Goal: Communication & Community: Answer question/provide support

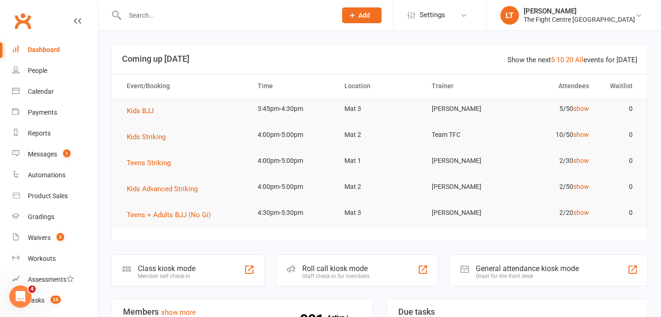
click at [182, 19] on input "text" at bounding box center [226, 15] width 208 height 13
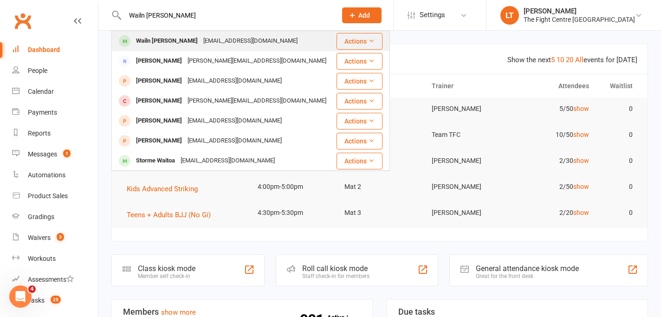
type input "Wailn Howard"
click at [203, 44] on div "wailnhoward1990@gmail.com" at bounding box center [251, 40] width 100 height 13
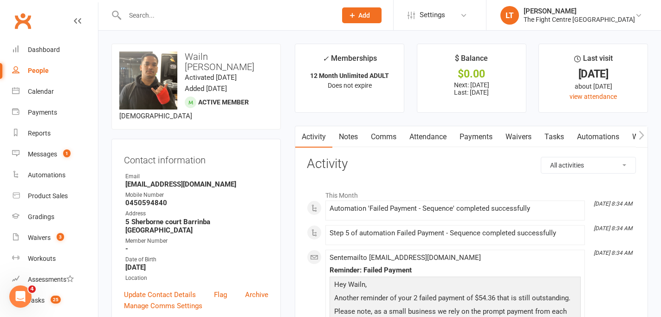
click at [351, 137] on link "Notes" at bounding box center [348, 136] width 32 height 21
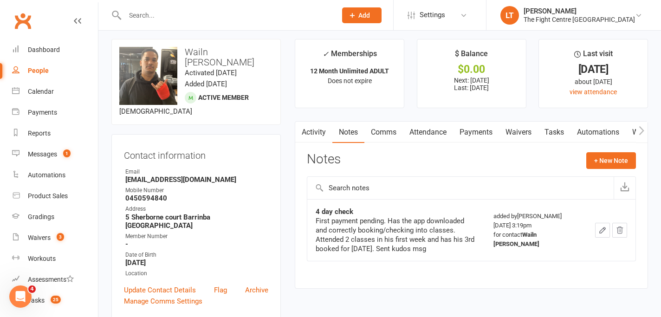
scroll to position [6, 0]
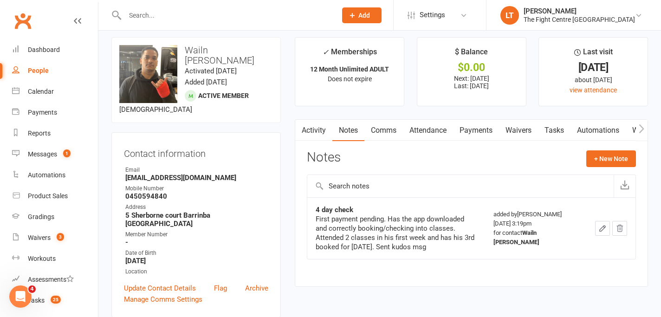
click at [472, 132] on link "Payments" at bounding box center [476, 130] width 46 height 21
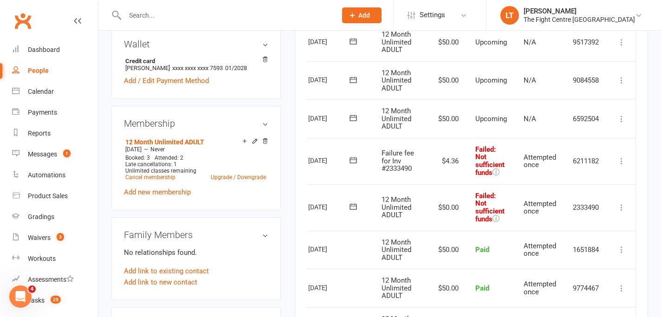
scroll to position [0, 37]
click at [619, 205] on icon at bounding box center [621, 207] width 9 height 9
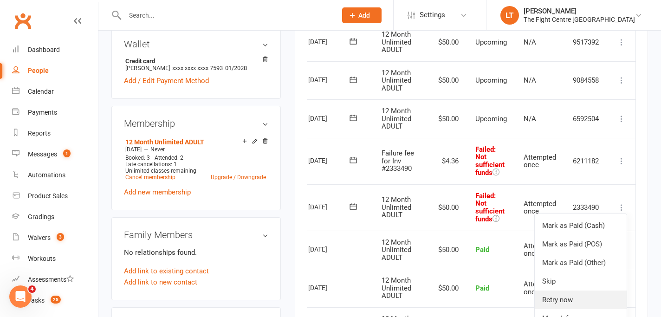
click at [564, 300] on link "Retry now" at bounding box center [581, 300] width 92 height 19
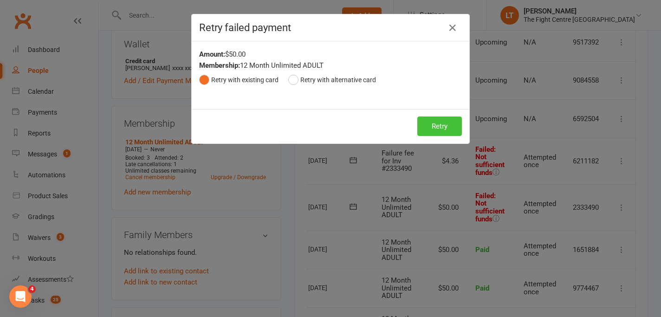
click at [443, 128] on button "Retry" at bounding box center [439, 126] width 45 height 19
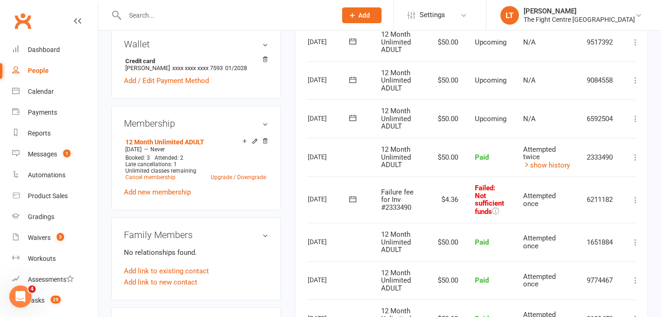
scroll to position [0, 52]
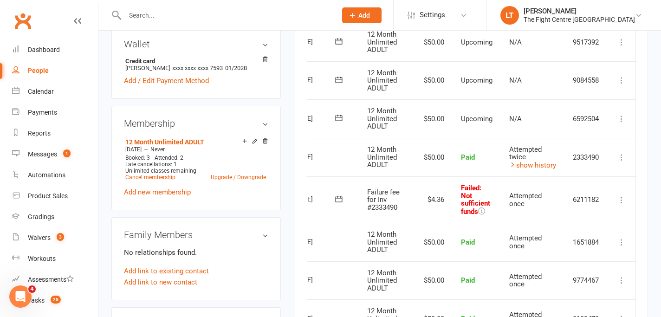
click at [620, 200] on icon at bounding box center [621, 199] width 9 height 9
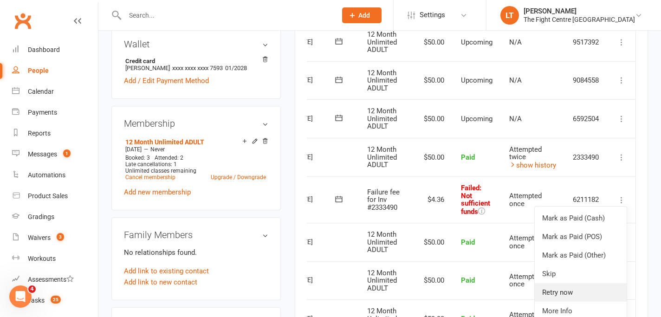
click at [559, 295] on link "Retry now" at bounding box center [581, 292] width 92 height 19
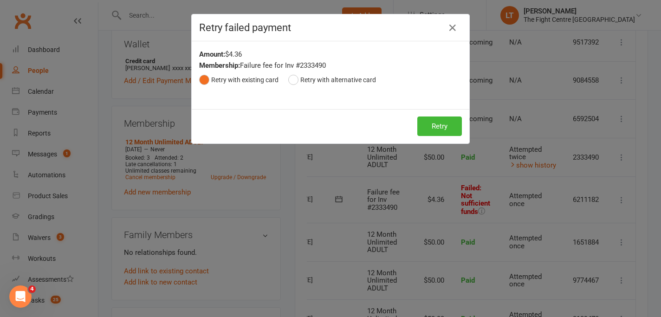
click at [559, 295] on div "Retry failed payment Amount: $4.36 Membership: Failure fee for Inv #2333490 Ret…" at bounding box center [330, 158] width 661 height 317
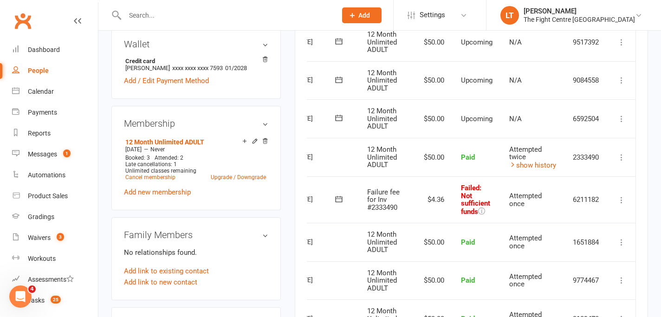
click at [621, 199] on icon at bounding box center [621, 199] width 9 height 9
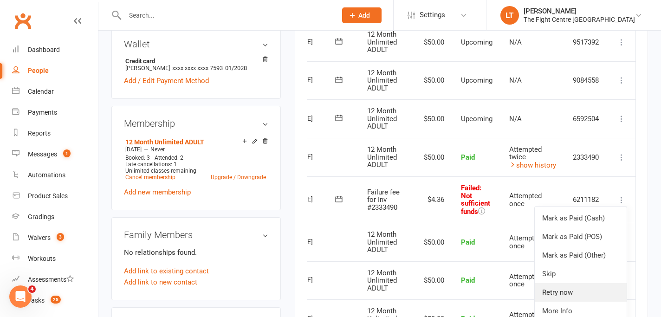
click at [556, 294] on link "Retry now" at bounding box center [581, 292] width 92 height 19
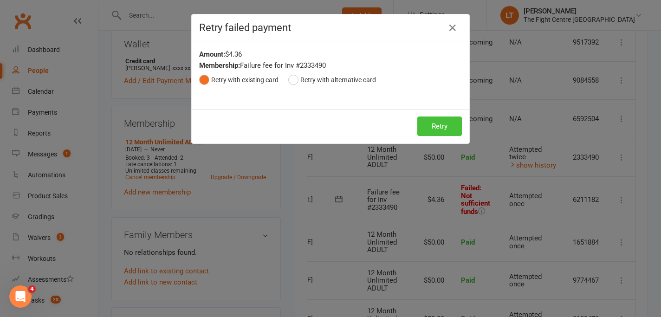
click at [440, 131] on button "Retry" at bounding box center [439, 126] width 45 height 19
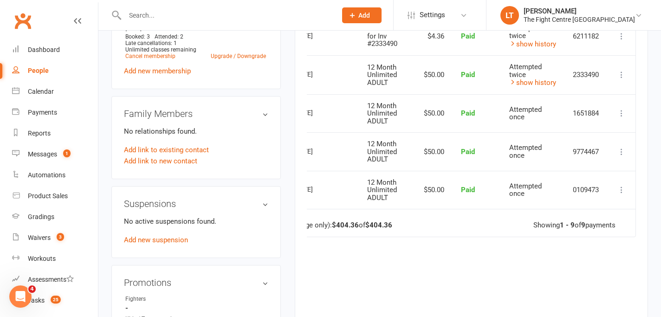
scroll to position [281, 0]
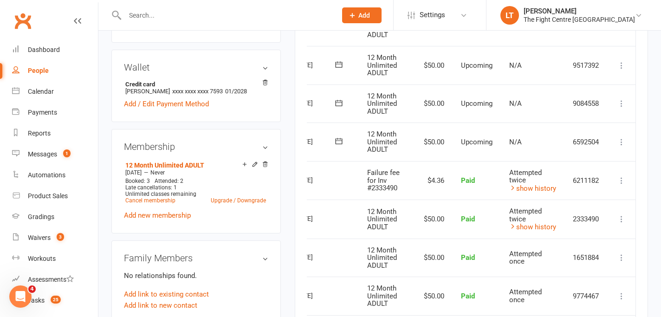
click at [515, 256] on span "Attempted once" at bounding box center [525, 258] width 32 height 16
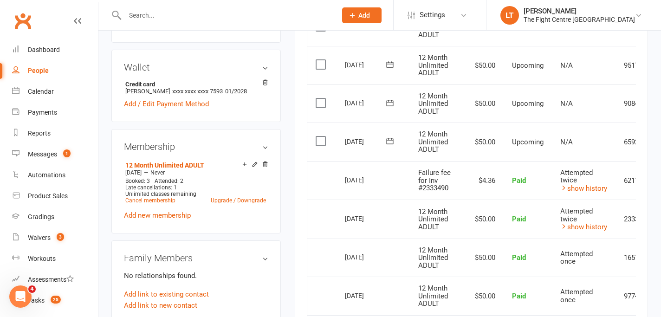
scroll to position [0, 0]
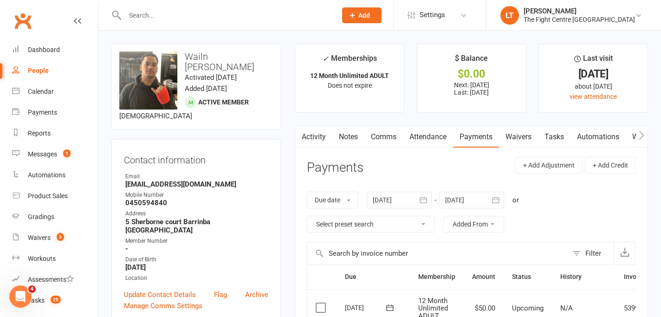
click at [642, 133] on icon "button" at bounding box center [641, 134] width 5 height 9
click at [450, 140] on link "Waivers" at bounding box center [448, 136] width 39 height 21
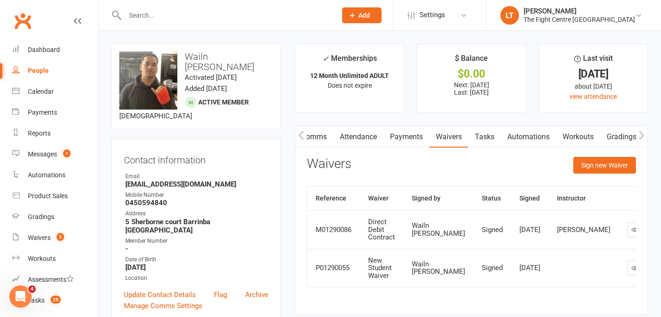
click at [301, 135] on icon "button" at bounding box center [302, 135] width 6 height 10
click at [383, 144] on link "Comms" at bounding box center [383, 136] width 39 height 21
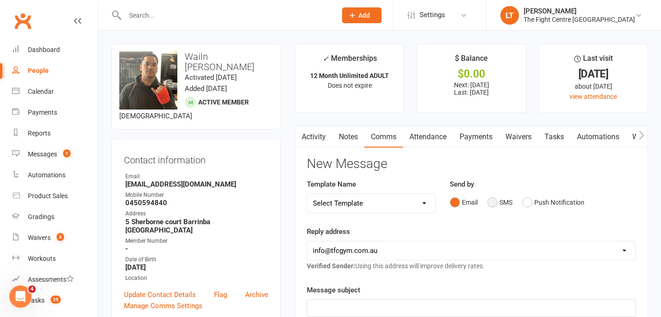
click at [494, 201] on button "SMS" at bounding box center [499, 203] width 25 height 18
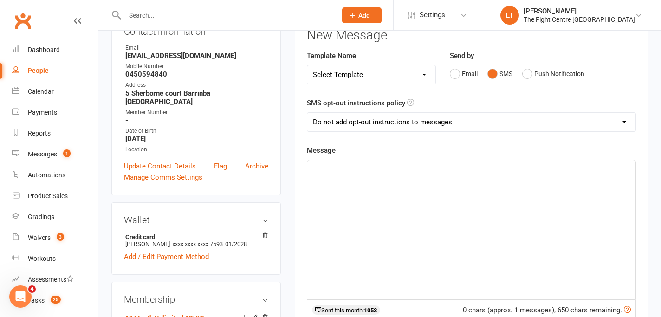
scroll to position [132, 0]
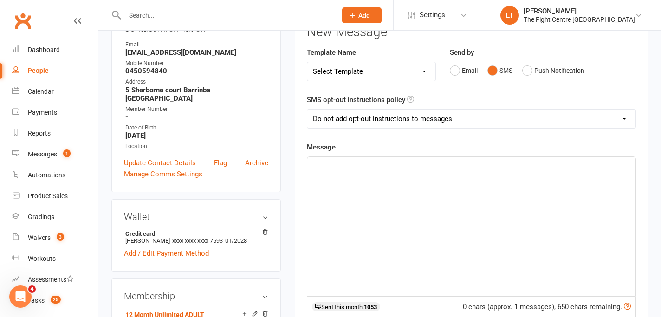
click at [376, 194] on div "﻿" at bounding box center [471, 226] width 328 height 139
click at [384, 69] on select "Select Template [Email] A Mobile app invitation (1) [Email] Mobile app invitati…" at bounding box center [371, 71] width 128 height 19
select select "33"
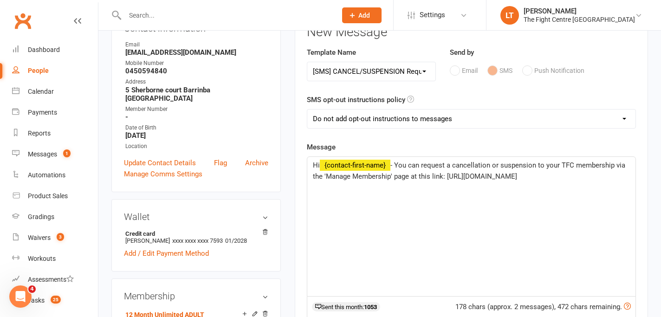
drag, startPoint x: 584, startPoint y: 175, endPoint x: 441, endPoint y: 177, distance: 143.0
click at [441, 177] on p "Hi ﻿ {contact-first-name} - You can request a cancellation or suspension to you…" at bounding box center [471, 171] width 317 height 22
drag, startPoint x: 538, startPoint y: 164, endPoint x: 495, endPoint y: 164, distance: 43.2
click at [495, 164] on span "- You can request a cancellation or suspension to your TFC membership via the '…" at bounding box center [470, 170] width 314 height 19
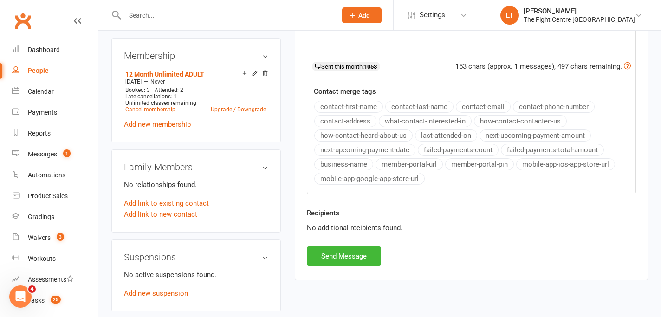
scroll to position [528, 0]
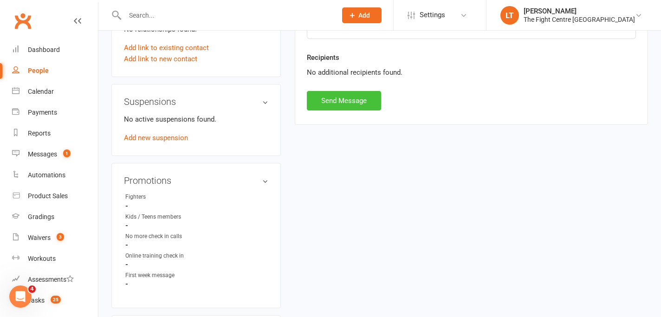
click at [351, 104] on button "Send Message" at bounding box center [344, 100] width 74 height 19
select select
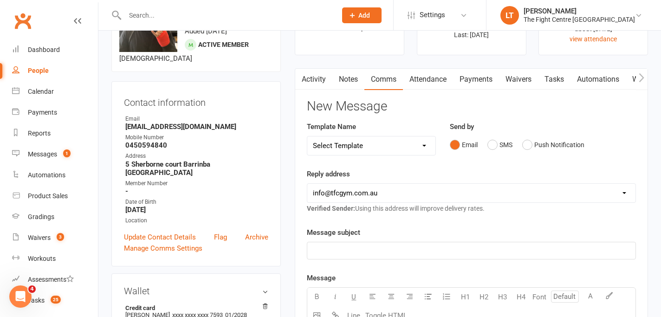
scroll to position [0, 0]
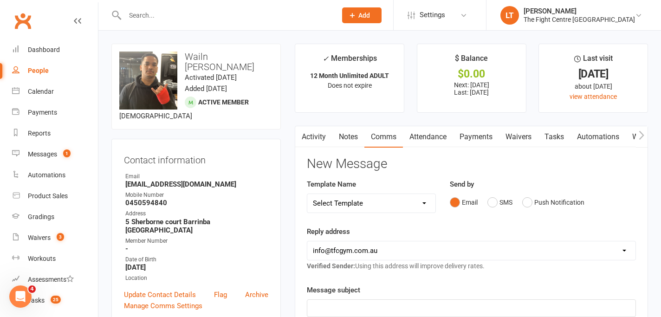
click at [351, 98] on li "✓ Memberships 12 Month Unlimited ADULT Does not expire" at bounding box center [350, 78] width 110 height 69
click at [349, 133] on link "Notes" at bounding box center [348, 136] width 32 height 21
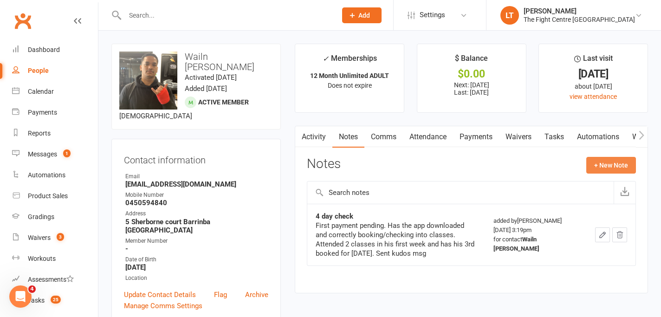
click at [612, 163] on button "+ New Note" at bounding box center [611, 165] width 50 height 17
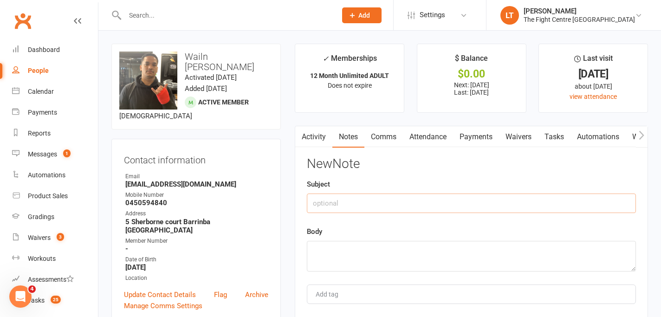
click at [336, 201] on input "text" at bounding box center [471, 203] width 329 height 19
type input "Called to make failed payment and request cancellation"
type textarea "c"
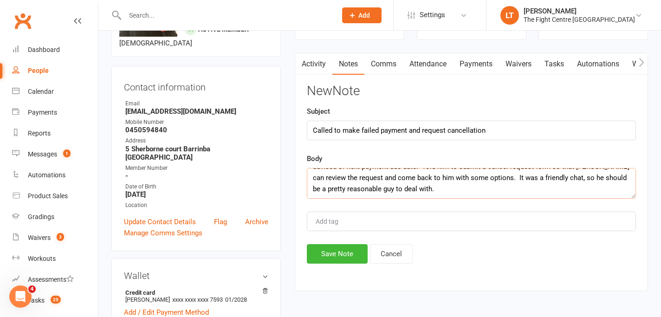
scroll to position [89, 0]
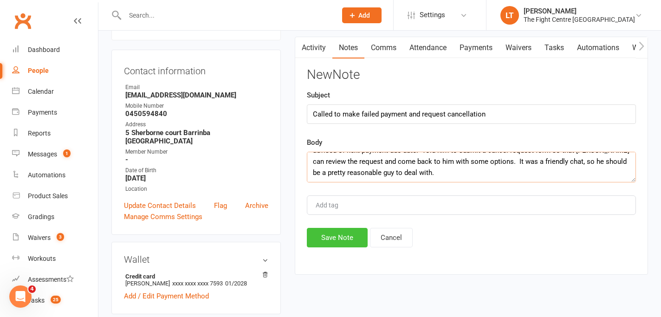
type textarea "Said he's lost his job and can't pay anymore. I said that he should review his …"
click at [334, 237] on button "Save Note" at bounding box center [337, 237] width 61 height 19
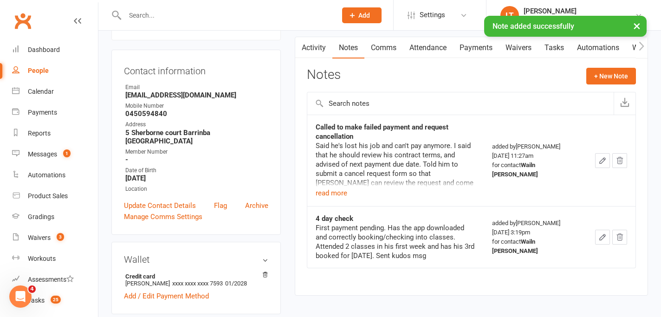
click at [637, 27] on button "×" at bounding box center [637, 26] width 17 height 20
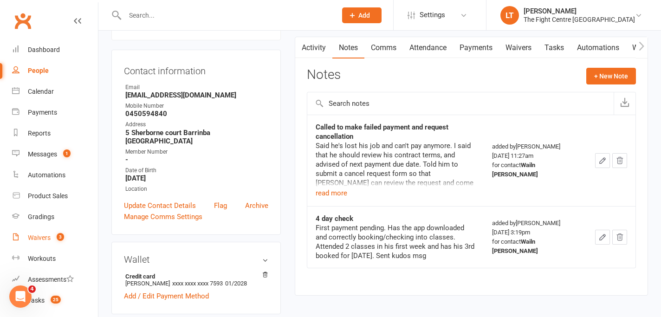
click at [36, 236] on div "Waivers" at bounding box center [39, 237] width 23 height 7
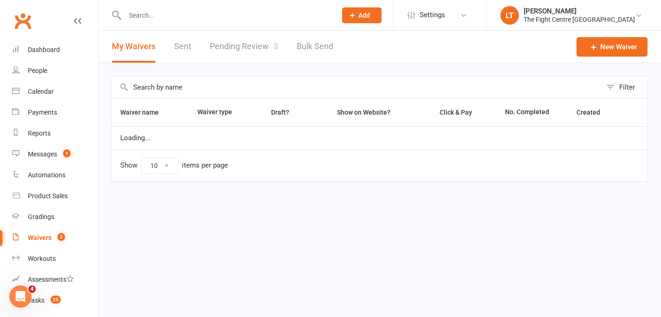
click at [242, 42] on link "Pending Review 3" at bounding box center [244, 47] width 68 height 32
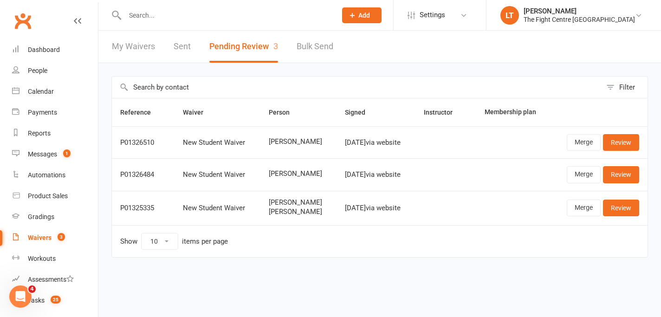
click at [185, 10] on input "text" at bounding box center [226, 15] width 208 height 13
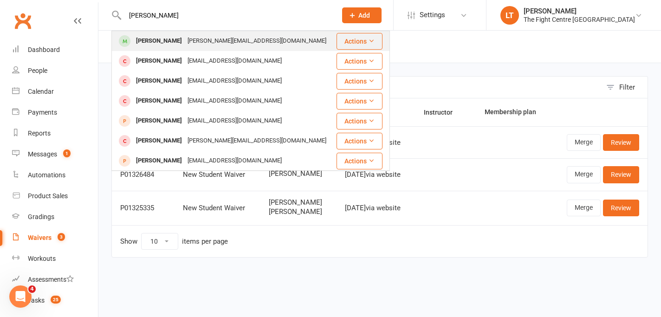
type input "craig thomas"
click at [169, 39] on div "Craig Thomas" at bounding box center [159, 40] width 52 height 13
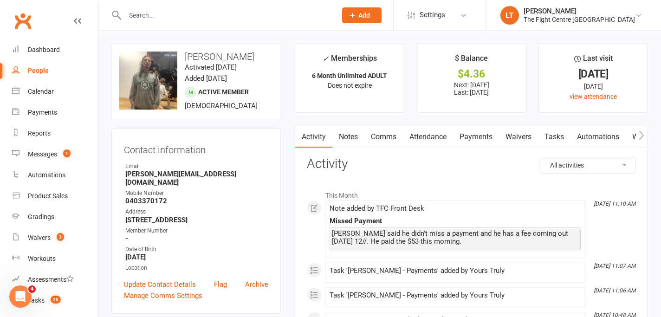
click at [468, 133] on link "Payments" at bounding box center [476, 136] width 46 height 21
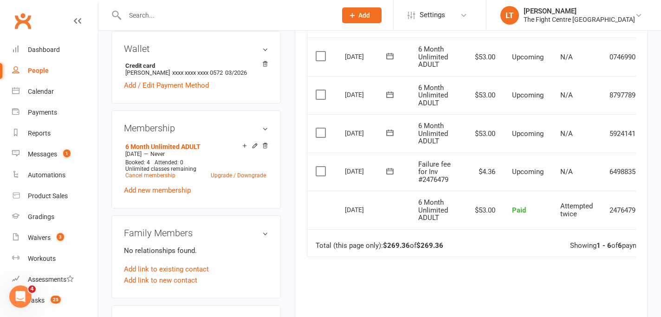
scroll to position [305, 0]
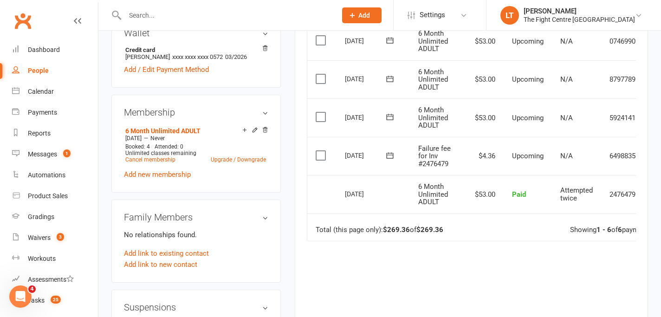
click at [473, 191] on td "$53.00" at bounding box center [484, 194] width 40 height 39
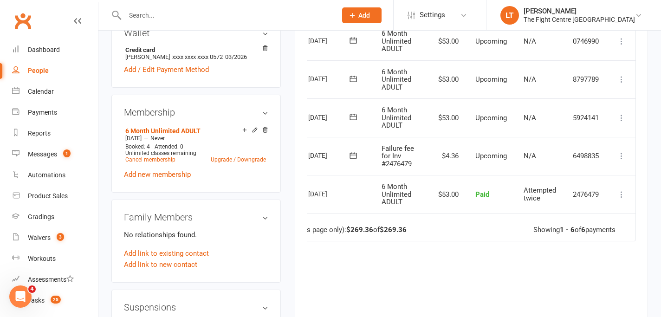
click at [473, 191] on td "Paid" at bounding box center [491, 194] width 48 height 39
click at [618, 198] on icon at bounding box center [621, 194] width 9 height 9
click at [457, 214] on td "Total (this page only): $269.36 of $269.36 Showing 1 - 6 of 6 payments" at bounding box center [453, 228] width 365 height 28
click at [626, 196] on icon at bounding box center [621, 194] width 9 height 9
click at [553, 237] on link "More Info" at bounding box center [581, 231] width 92 height 19
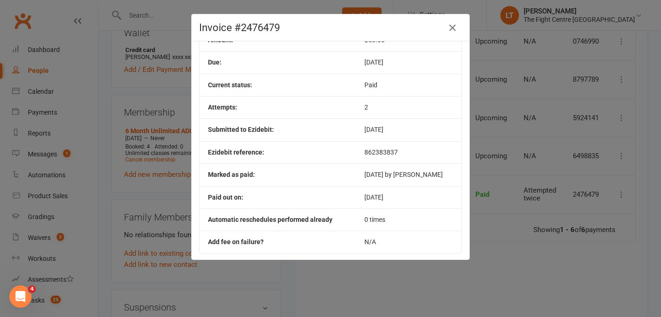
scroll to position [80, 0]
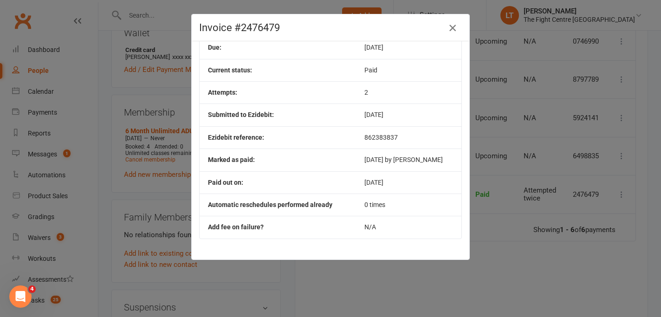
click at [452, 26] on icon "button" at bounding box center [452, 27] width 11 height 11
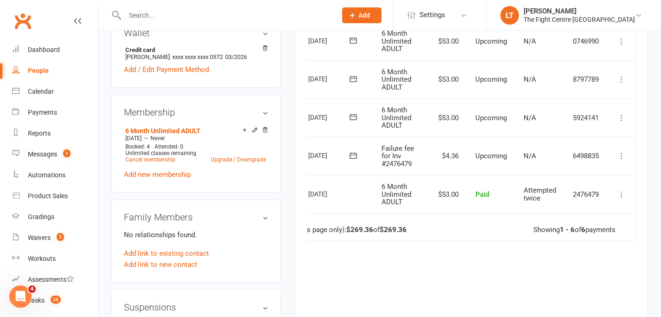
click at [617, 151] on icon at bounding box center [621, 155] width 9 height 9
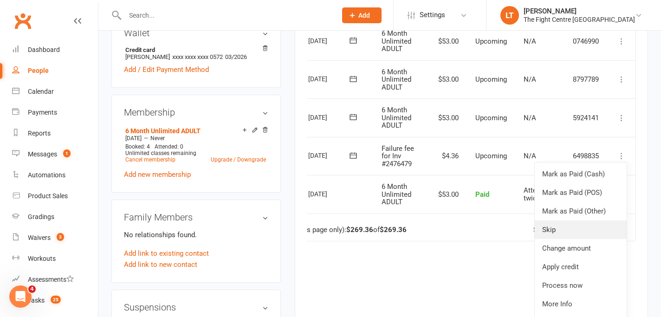
click at [561, 234] on link "Skip" at bounding box center [581, 230] width 92 height 19
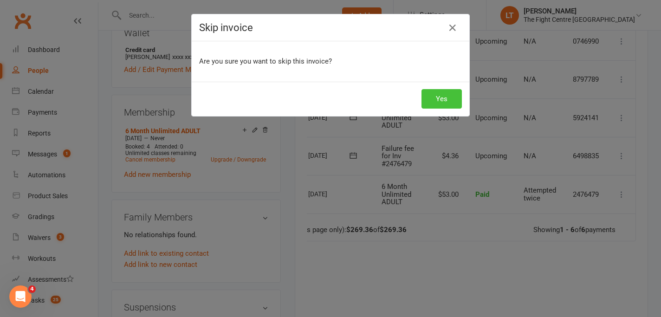
click at [439, 102] on button "Yes" at bounding box center [442, 98] width 40 height 19
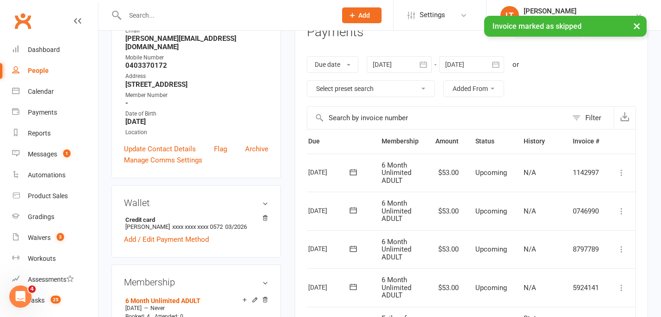
scroll to position [0, 0]
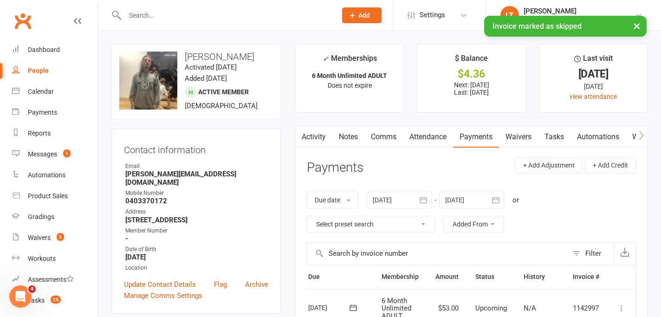
click at [560, 141] on link "Tasks" at bounding box center [554, 136] width 32 height 21
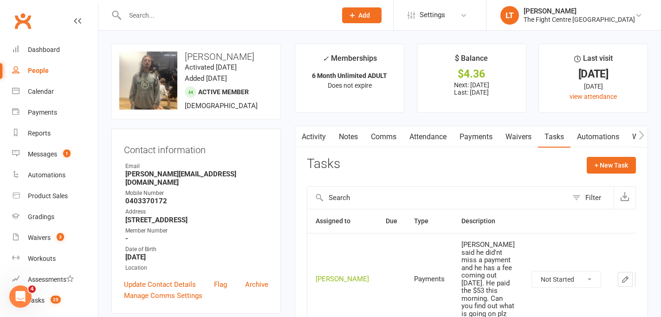
scroll to position [139, 0]
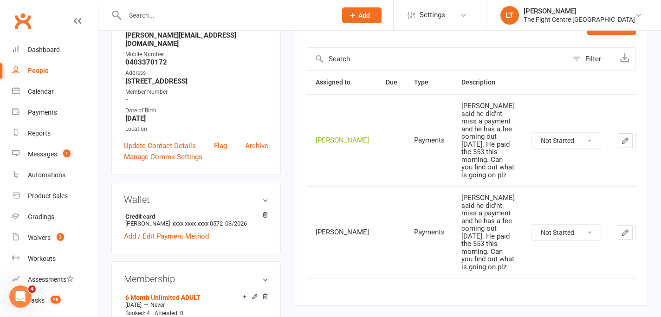
click at [638, 237] on icon "button" at bounding box center [642, 232] width 8 height 8
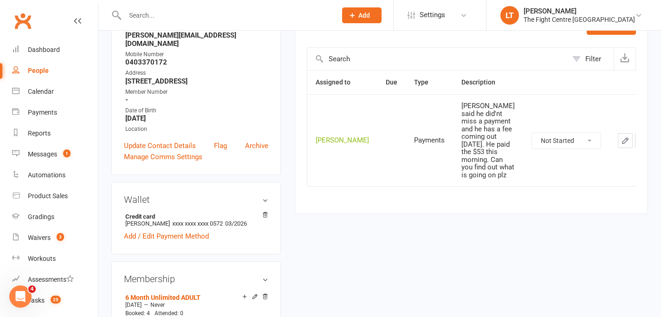
click at [542, 149] on select "Not Started In Progress Waiting Complete" at bounding box center [566, 141] width 69 height 16
select select "unstarted"
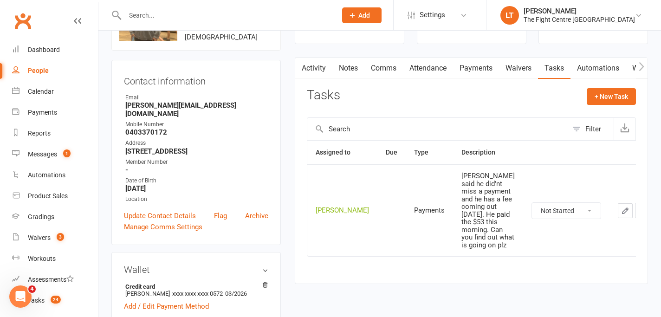
scroll to position [0, 0]
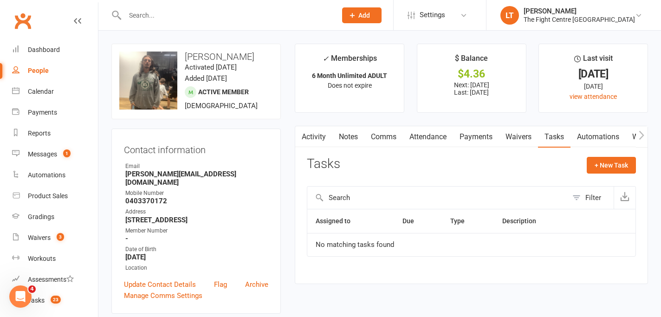
click at [372, 135] on link "Comms" at bounding box center [383, 136] width 39 height 21
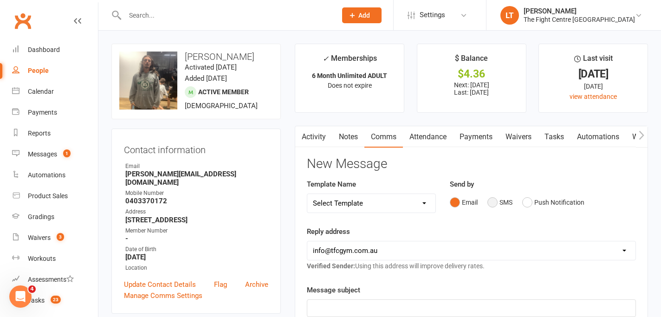
click at [492, 204] on button "SMS" at bounding box center [499, 203] width 25 height 18
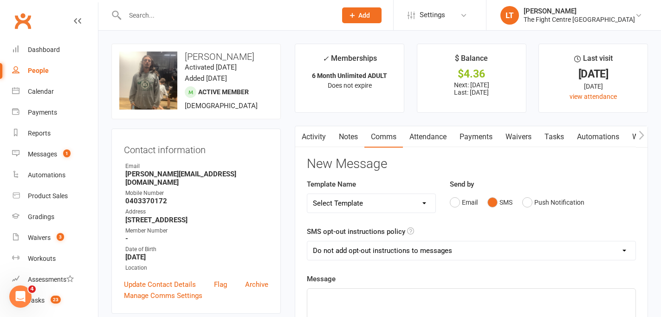
click at [363, 294] on p "﻿" at bounding box center [471, 297] width 317 height 11
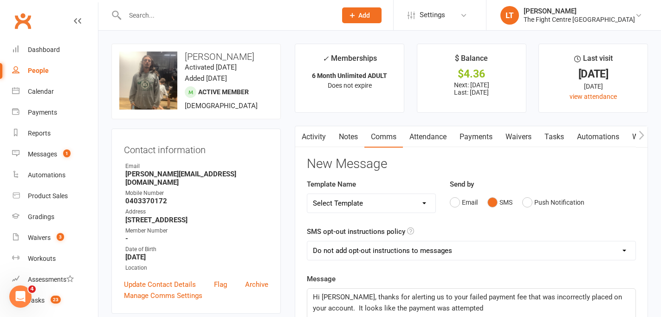
click at [363, 309] on span "Hi Craig, thanks for alerting us to your failed payment fee that was incorrectl…" at bounding box center [468, 302] width 311 height 19
click at [482, 303] on p "Hi Craig, thanks for alerting us to your failed payment fee that was incorrectl…" at bounding box center [471, 303] width 317 height 22
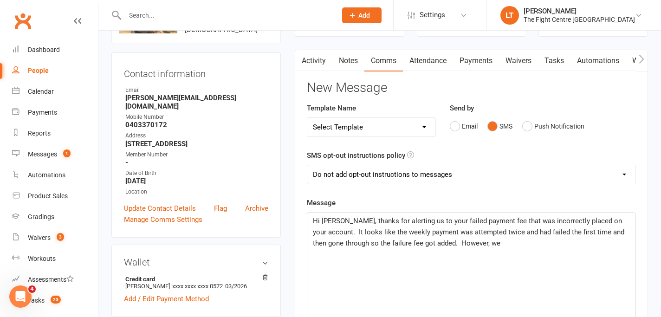
scroll to position [82, 0]
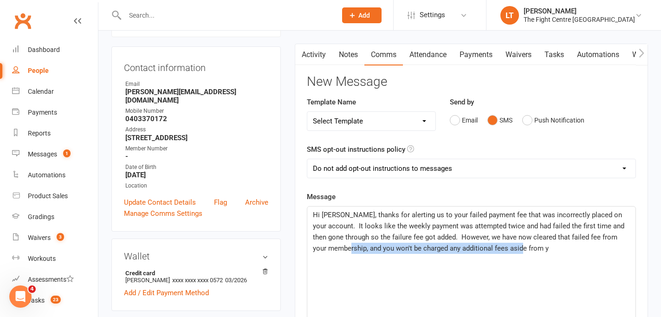
drag, startPoint x: 546, startPoint y: 249, endPoint x: 360, endPoint y: 250, distance: 186.6
click at [360, 250] on p "Hi Craig, thanks for alerting us to your failed payment fee that was incorrectl…" at bounding box center [471, 231] width 317 height 45
click at [357, 249] on span "Hi Craig, thanks for alerting us to your failed payment fee that was incorrectl…" at bounding box center [469, 232] width 313 height 42
click at [476, 246] on p "Hi Craig, thanks for alerting us to your failed payment fee that was incorrectl…" at bounding box center [471, 231] width 317 height 45
click at [549, 216] on span "Hi Craig, thanks for alerting us to your failed payment fee that was incorrectl…" at bounding box center [469, 232] width 313 height 42
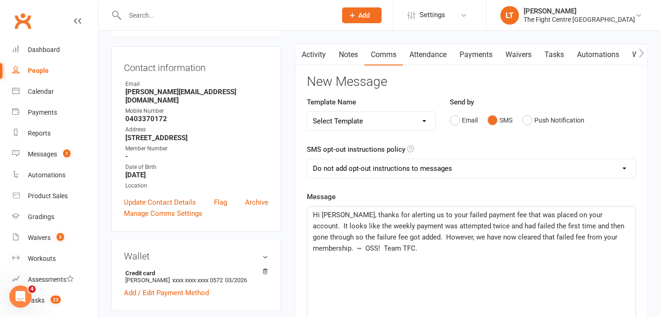
click at [449, 271] on div "Hi Craig, thanks for alerting us to your failed payment fee that was placed on …" at bounding box center [471, 276] width 328 height 139
drag, startPoint x: 611, startPoint y: 226, endPoint x: 550, endPoint y: 225, distance: 60.8
click at [550, 225] on span "Hi Craig, thanks for alerting us to your failed payment fee that was placed on …" at bounding box center [469, 232] width 313 height 42
click at [504, 234] on span "Hi Craig, thanks for alerting us to your failed payment fee that was placed on …" at bounding box center [469, 232] width 313 height 42
click at [392, 248] on div "Hi Craig, thanks for alerting us to your failed payment fee that was placed on …" at bounding box center [471, 276] width 328 height 139
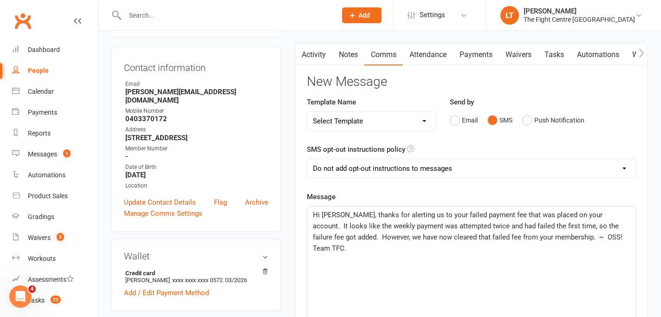
click at [527, 236] on span "Hi Craig, thanks for alerting us to your failed payment fee that was placed on …" at bounding box center [469, 232] width 313 height 42
click at [442, 270] on div "Hi Craig, thanks for alerting us to your failed payment fee that was placed on …" at bounding box center [471, 276] width 328 height 139
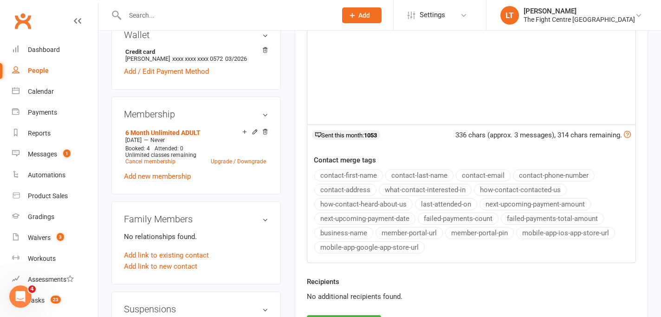
scroll to position [375, 0]
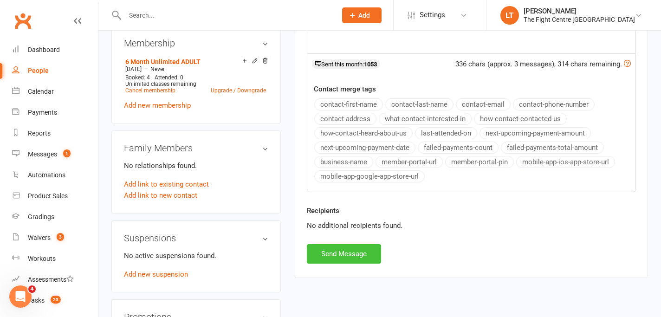
click at [351, 263] on button "Send Message" at bounding box center [344, 253] width 74 height 19
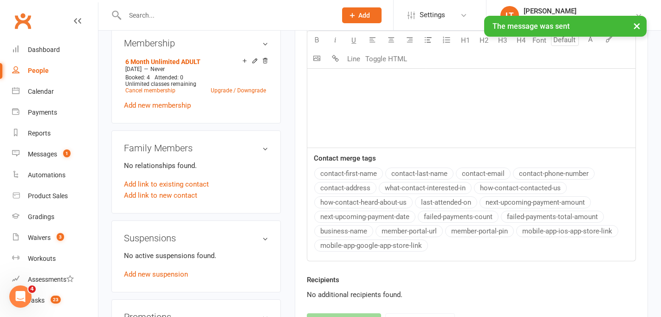
click at [642, 21] on button "×" at bounding box center [637, 26] width 17 height 20
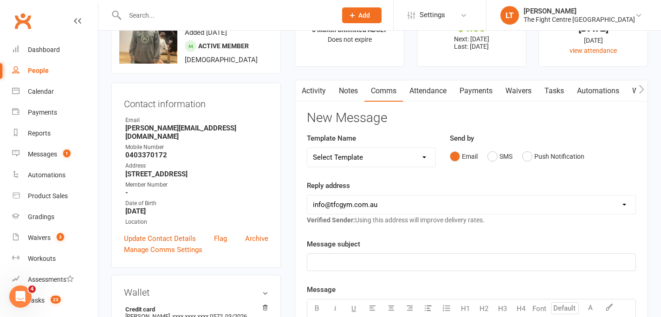
scroll to position [0, 0]
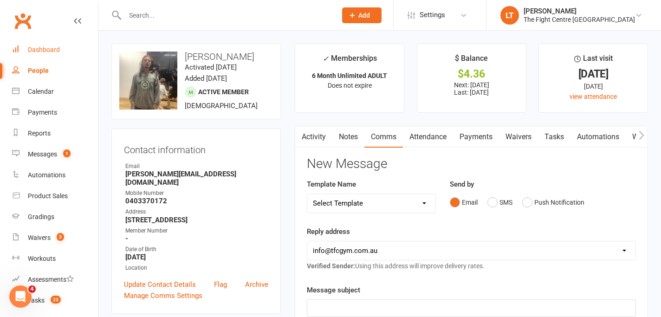
click at [52, 50] on div "Dashboard" at bounding box center [44, 49] width 32 height 7
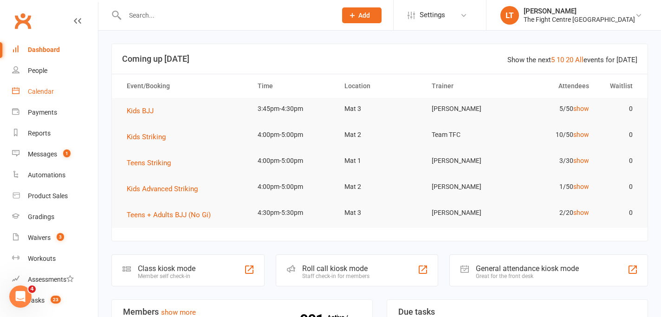
click at [45, 91] on div "Calendar" at bounding box center [41, 91] width 26 height 7
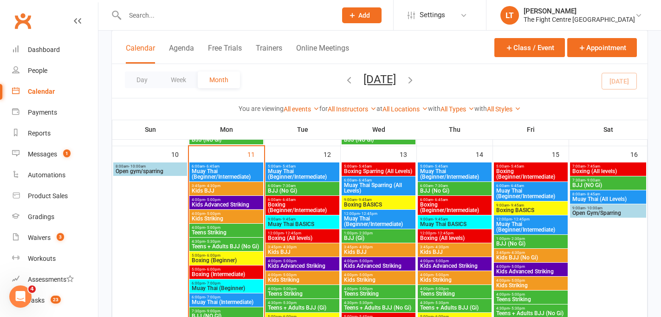
scroll to position [590, 0]
